Goal: Task Accomplishment & Management: Use online tool/utility

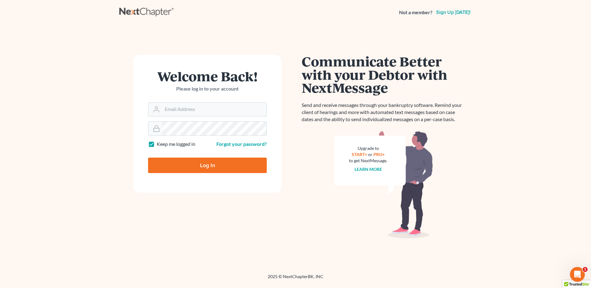
type input "[PERSON_NAME][EMAIL_ADDRESS][DOMAIN_NAME]"
click at [207, 167] on input "Log In" at bounding box center [207, 165] width 119 height 15
type input "Thinking..."
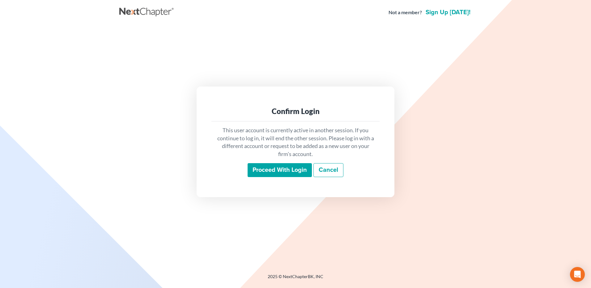
click at [275, 174] on input "Proceed with login" at bounding box center [280, 170] width 64 height 14
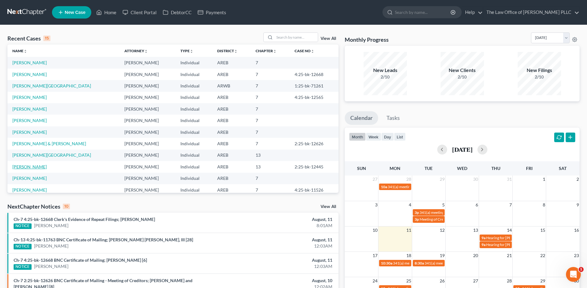
click at [45, 168] on td "Heard, Carmelita" at bounding box center [63, 166] width 112 height 11
click at [39, 168] on link "Heard, Carmelita" at bounding box center [29, 166] width 34 height 5
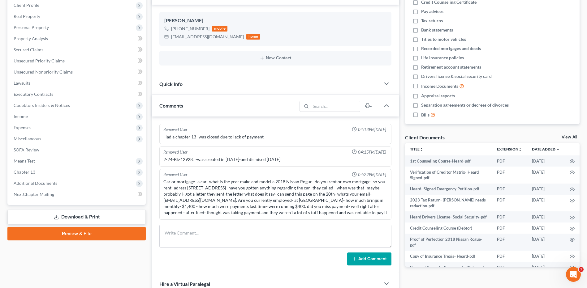
scroll to position [124, 0]
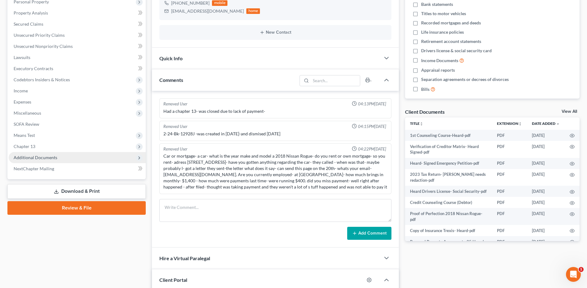
click at [31, 159] on span "Additional Documents" at bounding box center [36, 157] width 44 height 5
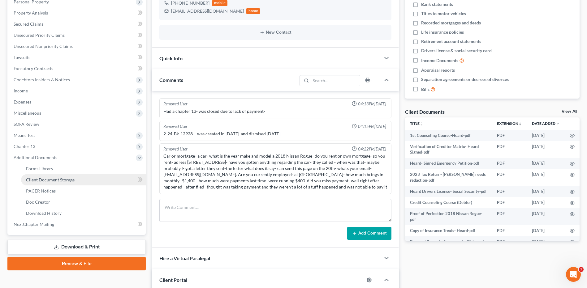
click at [47, 183] on link "Client Document Storage" at bounding box center [83, 179] width 125 height 11
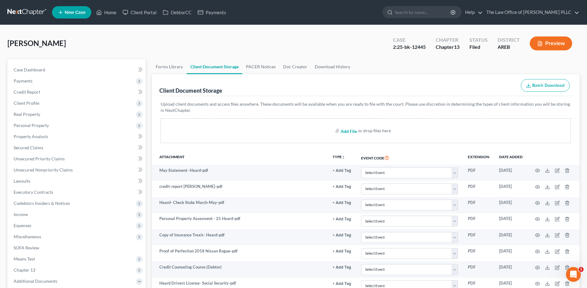
click at [345, 131] on input "file" at bounding box center [347, 130] width 15 height 11
type input "C:\fakepath\2nd Bankruptcy Course Certificate for Carmelita Heard.pdf"
click at [350, 131] on input "file" at bounding box center [347, 130] width 15 height 11
type input "C:\fakepath\Heard Financial Management Course 2.pdf"
